Goal: Task Accomplishment & Management: Complete application form

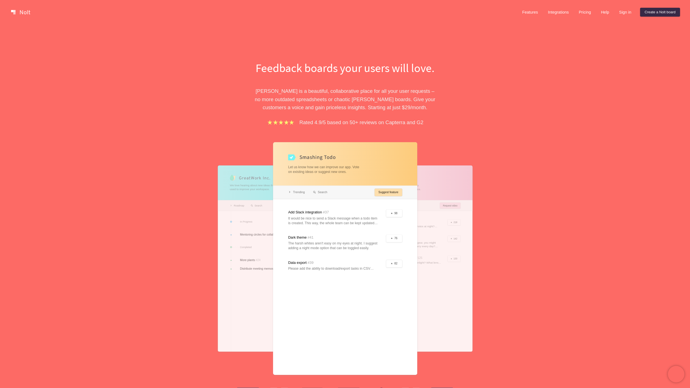
click at [300, 193] on div at bounding box center [345, 258] width 144 height 233
click at [316, 194] on div at bounding box center [345, 258] width 144 height 233
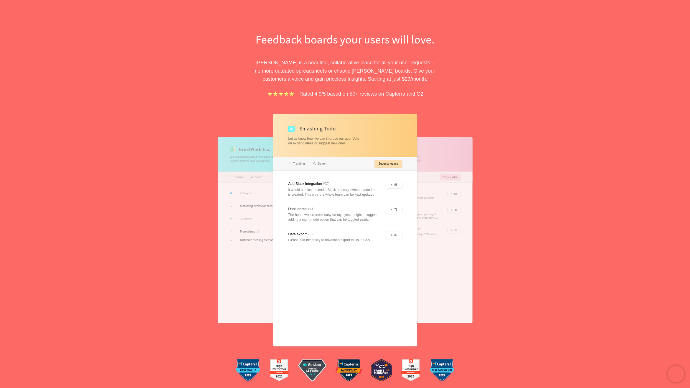
click at [300, 168] on div at bounding box center [345, 230] width 144 height 233
click at [309, 160] on div at bounding box center [345, 230] width 144 height 233
click at [300, 167] on div at bounding box center [345, 230] width 144 height 233
click at [301, 164] on div at bounding box center [345, 230] width 144 height 233
click at [379, 163] on div at bounding box center [345, 230] width 144 height 233
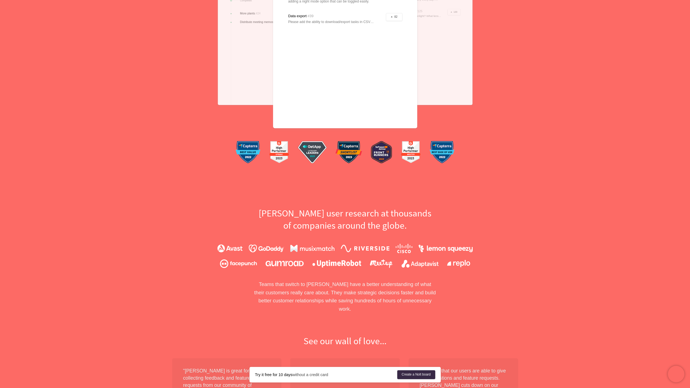
scroll to position [313, 0]
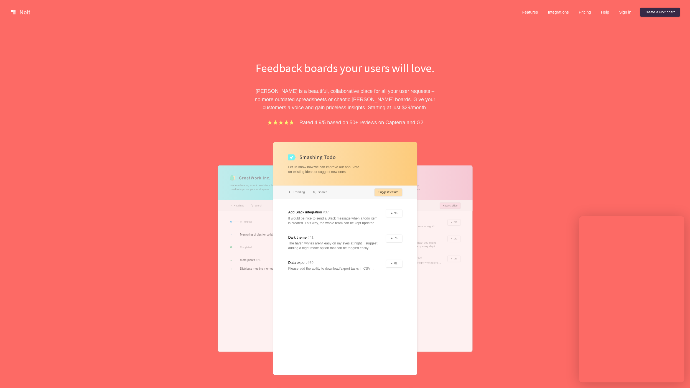
scroll to position [34, 0]
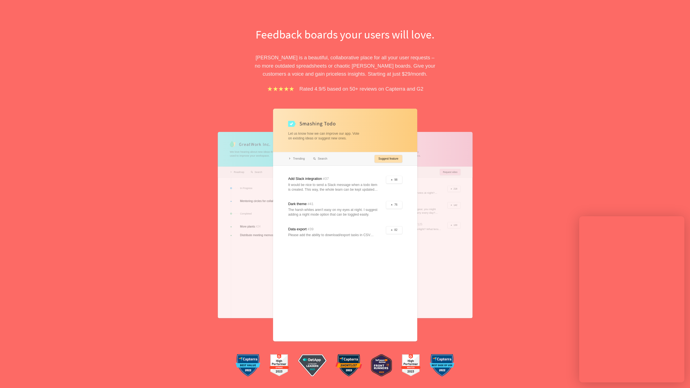
click at [317, 157] on div at bounding box center [345, 225] width 144 height 233
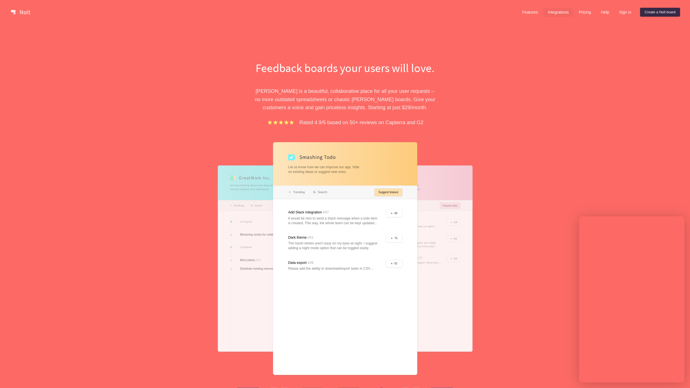
click at [559, 11] on link "Integrations" at bounding box center [558, 12] width 30 height 9
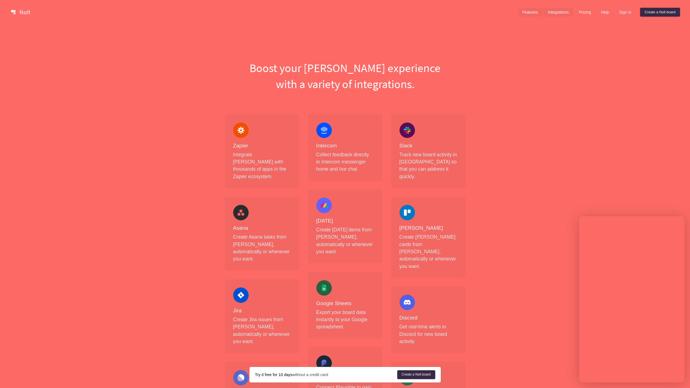
click at [529, 11] on link "Features" at bounding box center [530, 12] width 25 height 9
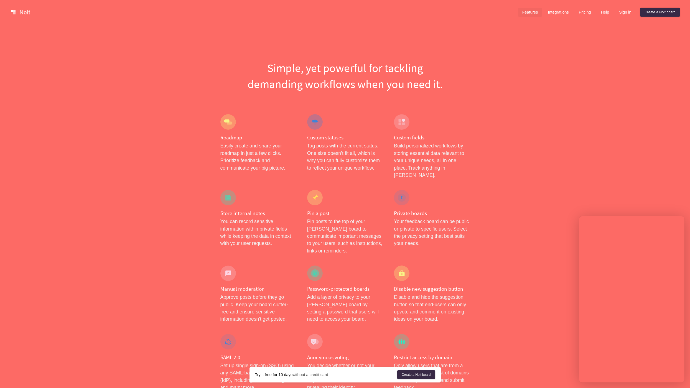
click at [29, 8] on link at bounding box center [21, 12] width 24 height 9
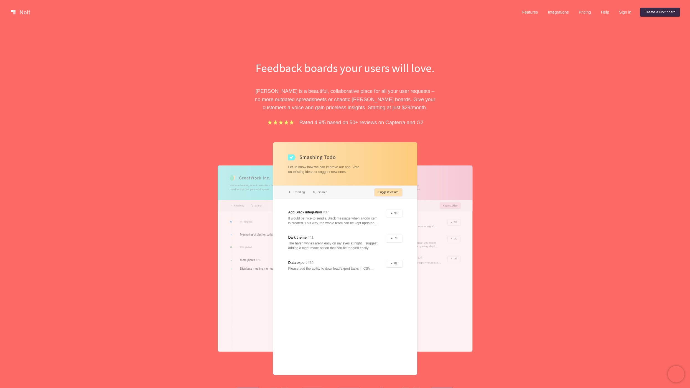
click at [293, 192] on div at bounding box center [345, 258] width 144 height 233
click at [384, 198] on div at bounding box center [345, 258] width 144 height 233
click at [385, 197] on div at bounding box center [345, 258] width 144 height 233
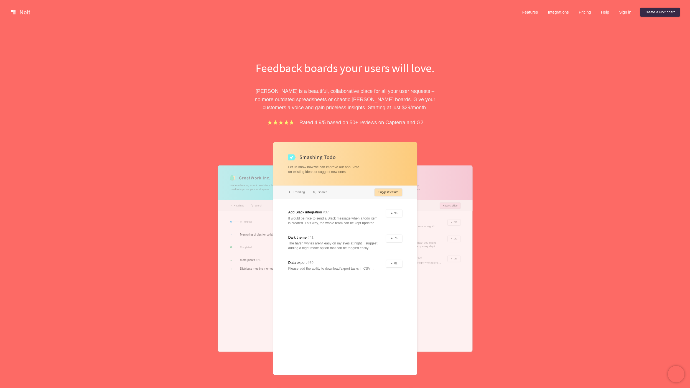
click at [388, 189] on div at bounding box center [345, 258] width 144 height 233
drag, startPoint x: 368, startPoint y: 235, endPoint x: 362, endPoint y: 266, distance: 31.6
click at [362, 266] on div at bounding box center [345, 258] width 144 height 233
click at [368, 244] on div at bounding box center [345, 258] width 144 height 233
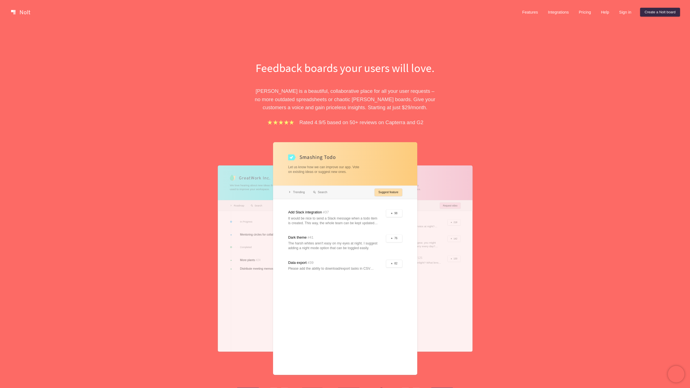
click at [368, 244] on div at bounding box center [345, 258] width 144 height 233
click at [359, 270] on div at bounding box center [345, 258] width 144 height 233
click at [585, 14] on link "Pricing" at bounding box center [584, 12] width 21 height 9
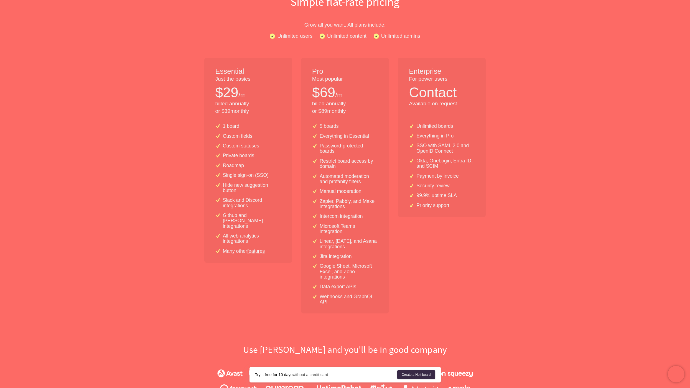
scroll to position [20, 0]
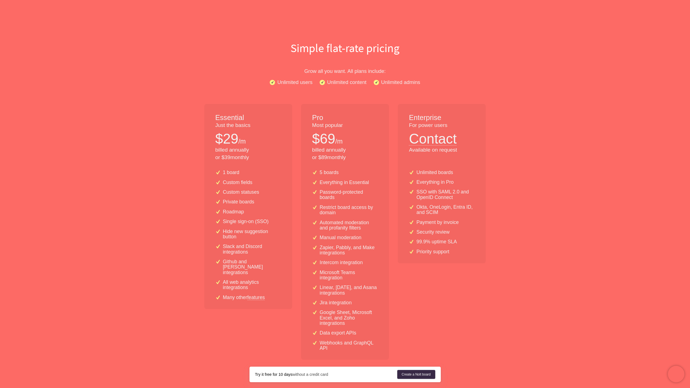
click at [234, 157] on p "billed annually or $ 39 monthly" at bounding box center [248, 153] width 66 height 15
click at [254, 154] on p "billed annually or $ 39 monthly" at bounding box center [248, 153] width 66 height 15
drag, startPoint x: 254, startPoint y: 156, endPoint x: 221, endPoint y: 160, distance: 33.2
click at [221, 160] on p "billed annually or $ 39 monthly" at bounding box center [248, 153] width 66 height 15
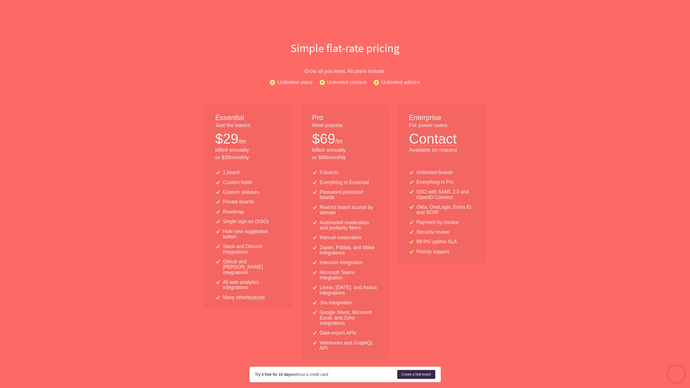
copy p "$ 39 monthly"
click at [348, 238] on p "Manual moderation" at bounding box center [341, 237] width 42 height 5
click at [334, 218] on div "5 boards Everything in Essential Password-protected boards Restrict board acces…" at bounding box center [345, 262] width 88 height 194
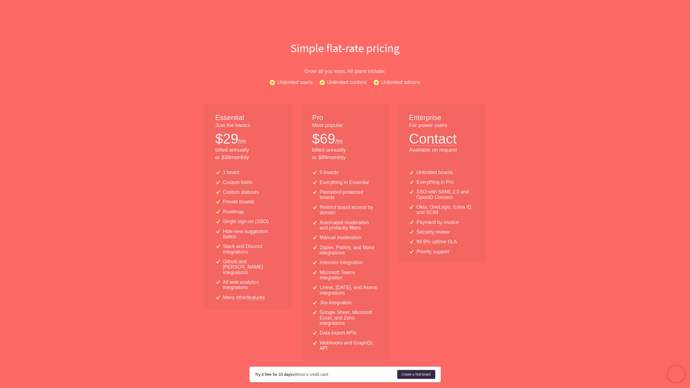
click at [335, 203] on div "5 boards Everything in Essential Password-protected boards Restrict board acces…" at bounding box center [345, 262] width 88 height 194
click at [333, 197] on p "Password-protected boards" at bounding box center [349, 195] width 58 height 11
click at [335, 193] on p "Password-protected boards" at bounding box center [349, 195] width 58 height 11
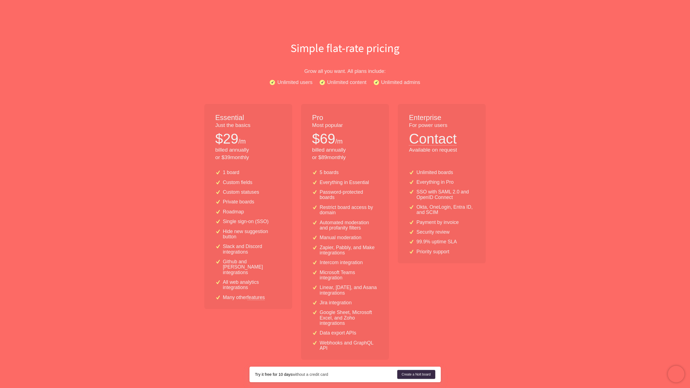
click at [339, 270] on p "Microsoft Teams integration" at bounding box center [349, 275] width 58 height 11
click at [344, 261] on p "Intercom integration" at bounding box center [341, 262] width 43 height 5
click at [348, 248] on p "Zapier, Pabbly, and Make integrations" at bounding box center [349, 250] width 58 height 11
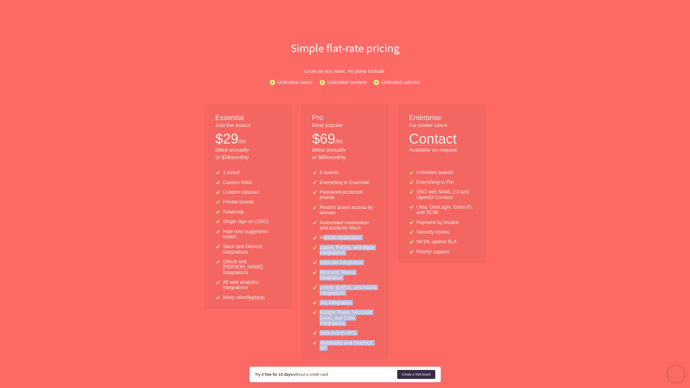
drag, startPoint x: 358, startPoint y: 348, endPoint x: 325, endPoint y: 237, distance: 116.2
click at [325, 237] on div "5 boards Everything in Essential Password-protected boards Restrict board acces…" at bounding box center [345, 262] width 88 height 194
drag, startPoint x: 317, startPoint y: 210, endPoint x: 342, endPoint y: 351, distance: 142.7
click at [342, 351] on div "5 boards Everything in Essential Password-protected boards Restrict board acces…" at bounding box center [345, 262] width 88 height 194
drag, startPoint x: 342, startPoint y: 351, endPoint x: 329, endPoint y: 248, distance: 103.9
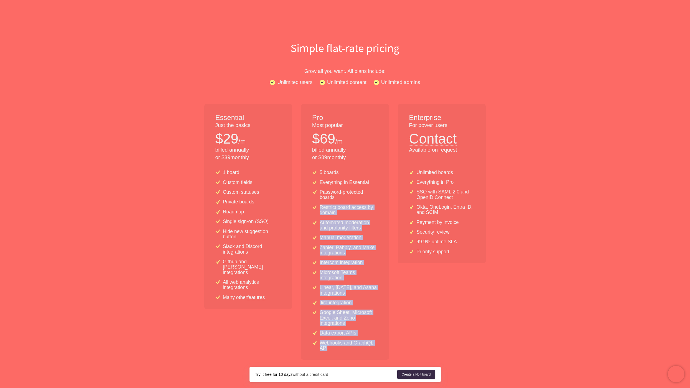
click at [329, 248] on div "5 boards Everything in Essential Password-protected boards Restrict board acces…" at bounding box center [345, 262] width 88 height 194
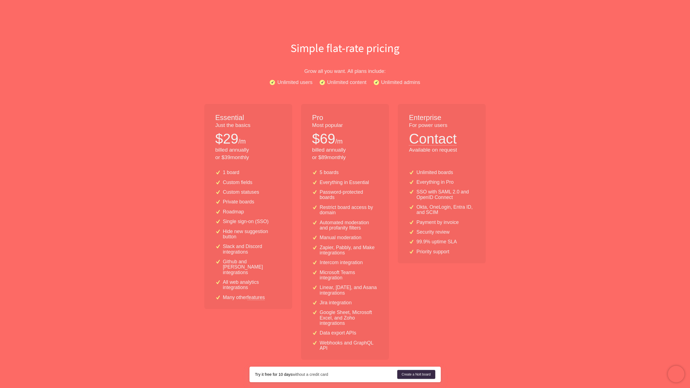
click at [329, 248] on p "Zapier, Pabbly, and Make integrations" at bounding box center [349, 250] width 58 height 11
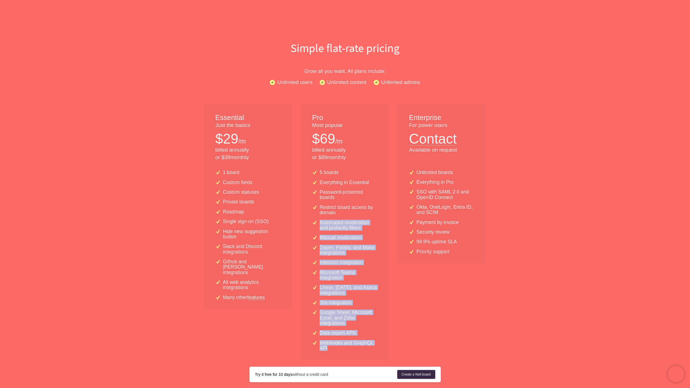
drag, startPoint x: 330, startPoint y: 350, endPoint x: 318, endPoint y: 221, distance: 128.9
click at [318, 221] on div "5 boards Everything in Essential Password-protected boards Restrict board acces…" at bounding box center [345, 262] width 88 height 194
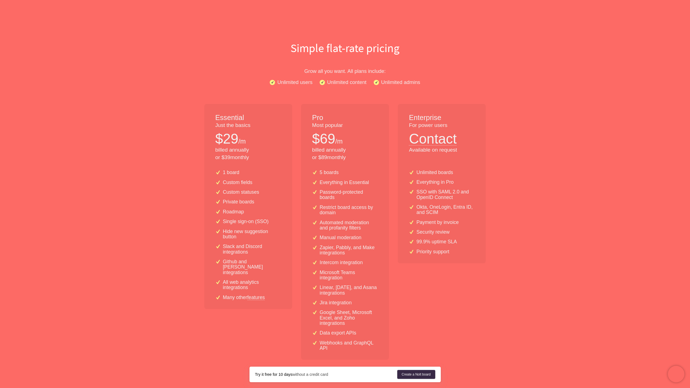
click at [373, 193] on p "Password-protected boards" at bounding box center [349, 195] width 58 height 11
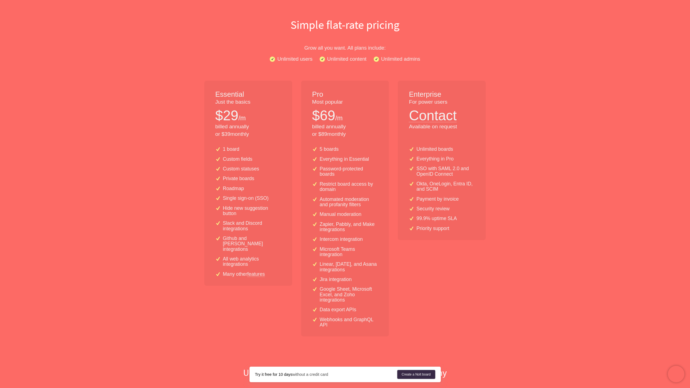
scroll to position [45, 0]
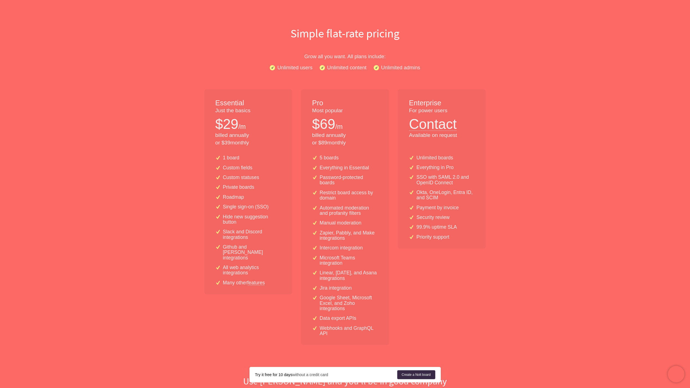
scroll to position [35, 0]
drag, startPoint x: 225, startPoint y: 123, endPoint x: 249, endPoint y: 124, distance: 24.2
click at [249, 124] on div "$ 29 /m" at bounding box center [248, 123] width 66 height 19
click at [248, 124] on div "$ 29 /m" at bounding box center [248, 123] width 66 height 19
drag, startPoint x: 225, startPoint y: 142, endPoint x: 251, endPoint y: 142, distance: 26.3
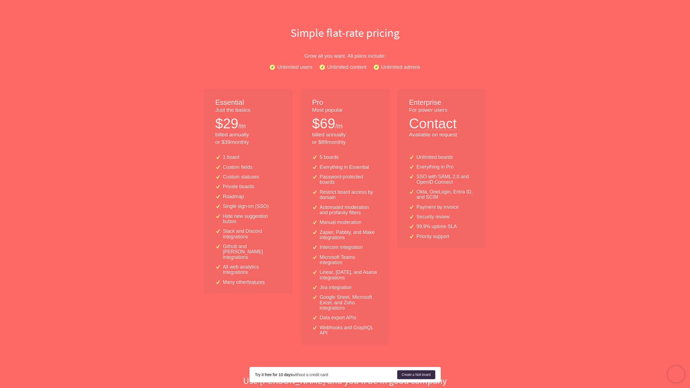
click at [251, 142] on p "billed annually or $ 39 monthly" at bounding box center [248, 138] width 66 height 15
drag, startPoint x: 252, startPoint y: 138, endPoint x: 217, endPoint y: 135, distance: 34.5
click at [217, 135] on p "billed annually or $ 39 monthly" at bounding box center [248, 138] width 66 height 15
drag, startPoint x: 252, startPoint y: 139, endPoint x: 217, endPoint y: 140, distance: 34.9
click at [217, 140] on p "billed annually or $ 39 monthly" at bounding box center [248, 138] width 66 height 15
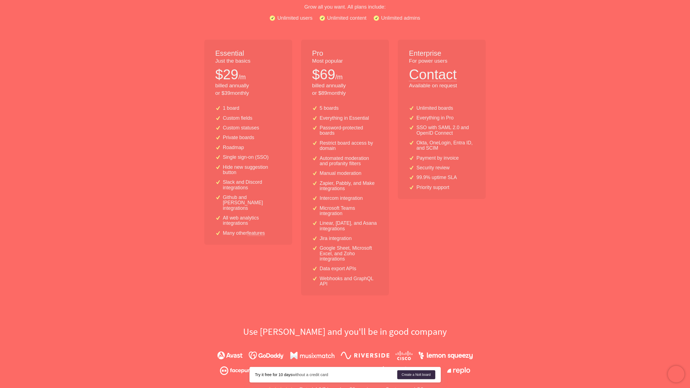
scroll to position [0, 0]
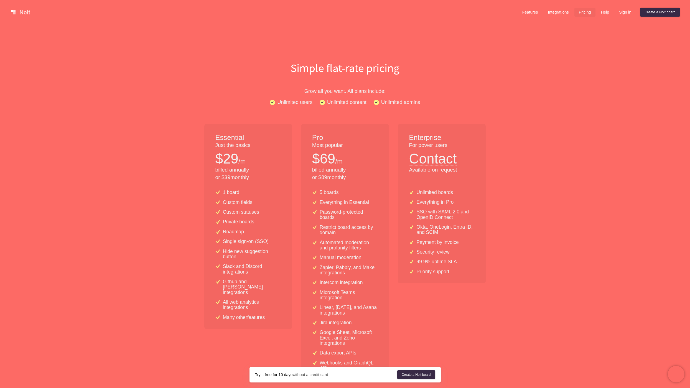
click at [20, 6] on div "Features Integrations Pricing Help Sign in Create a Nolt board Menu" at bounding box center [345, 12] width 690 height 24
click at [20, 10] on link at bounding box center [21, 12] width 24 height 9
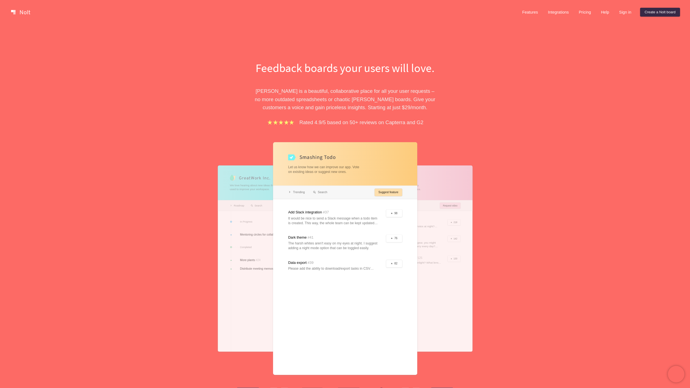
scroll to position [111, 0]
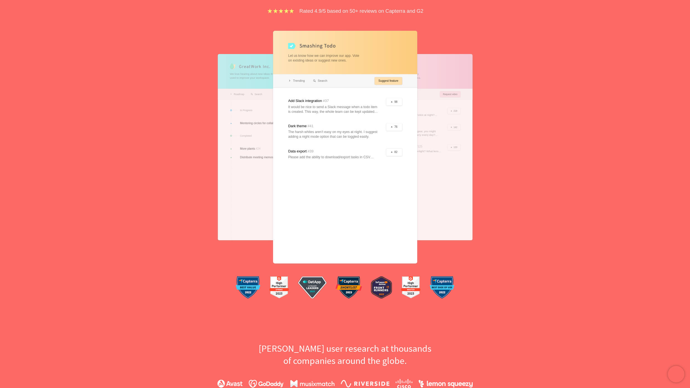
click at [306, 100] on div at bounding box center [345, 147] width 144 height 233
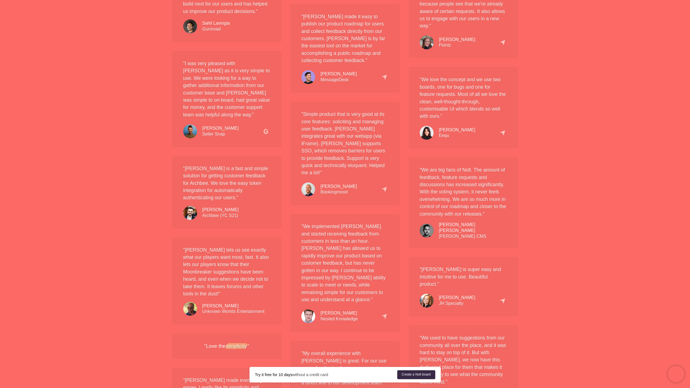
scroll to position [1041, 0]
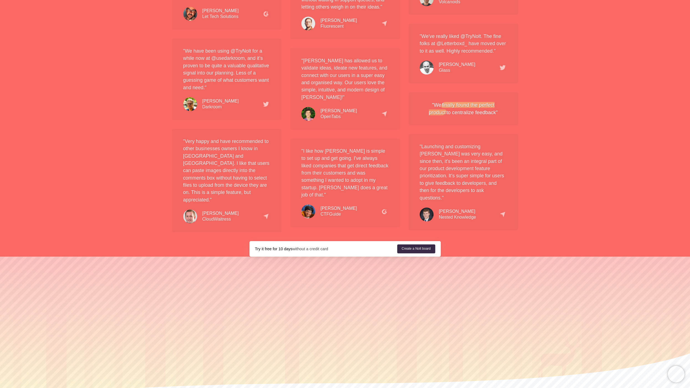
click at [416, 243] on div "Create a Nolt board" at bounding box center [416, 248] width 40 height 11
click at [416, 244] on link "Create a Nolt board" at bounding box center [416, 248] width 38 height 9
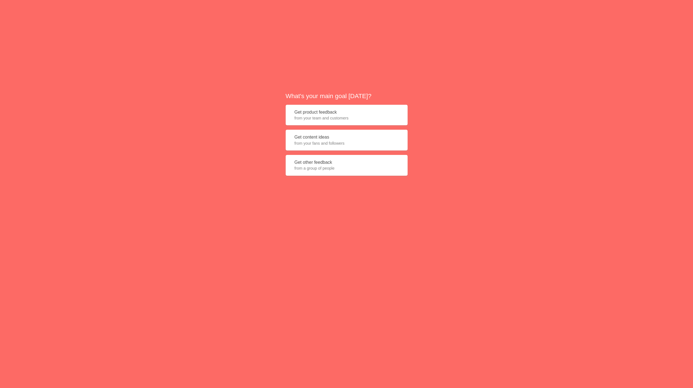
click at [365, 122] on button "Get product feedback from your team and customers" at bounding box center [347, 115] width 122 height 21
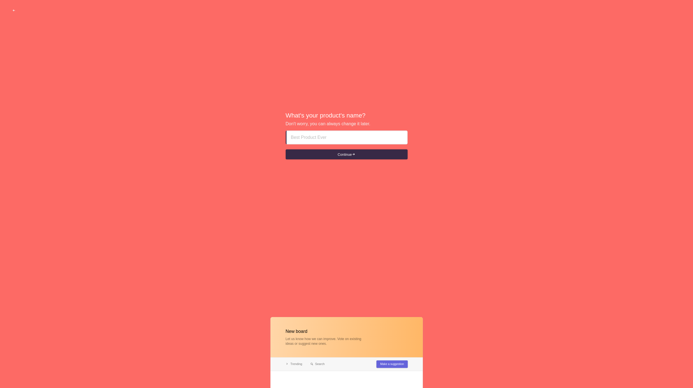
click at [360, 143] on input at bounding box center [347, 137] width 112 height 13
type input "jj"
click at [286, 149] on button "Continue" at bounding box center [347, 154] width 122 height 10
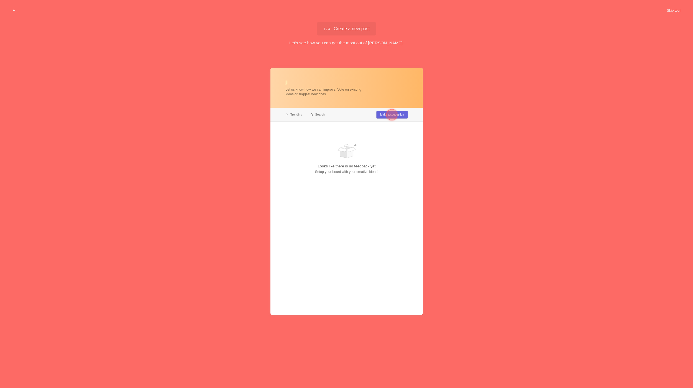
click at [402, 115] on div at bounding box center [392, 115] width 20 height 20
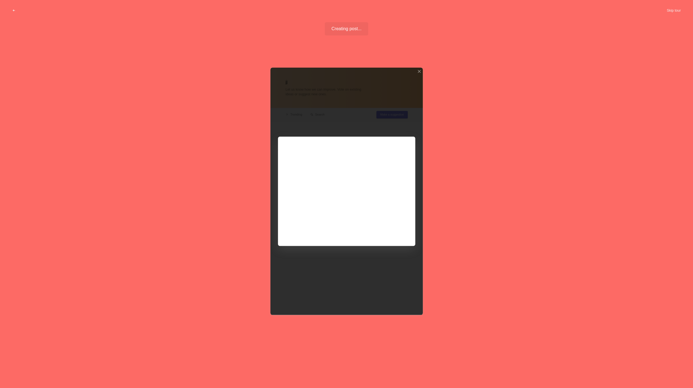
click at [390, 230] on div at bounding box center [347, 192] width 152 height 248
click at [393, 229] on div at bounding box center [347, 192] width 152 height 248
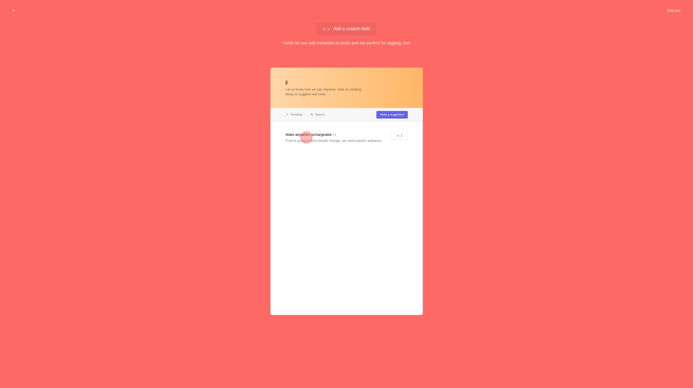
click at [310, 135] on div at bounding box center [306, 137] width 11 height 11
click at [333, 145] on div at bounding box center [347, 192] width 152 height 248
click at [309, 139] on div at bounding box center [306, 137] width 11 height 11
click at [308, 149] on div at bounding box center [306, 150] width 11 height 11
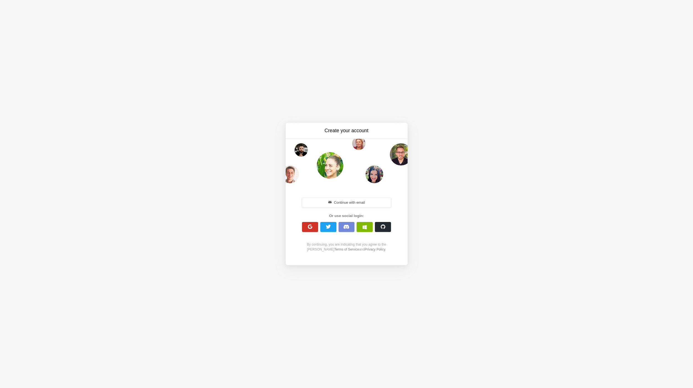
click at [308, 227] on span "button" at bounding box center [309, 226] width 5 height 5
